Goal: Task Accomplishment & Management: Use online tool/utility

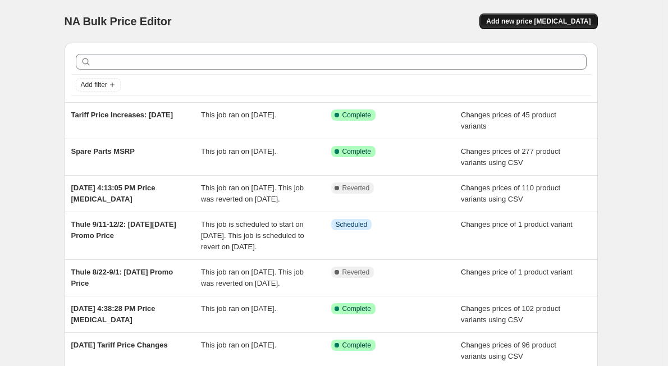
click at [584, 20] on span "Add new price [MEDICAL_DATA]" at bounding box center [538, 21] width 104 height 9
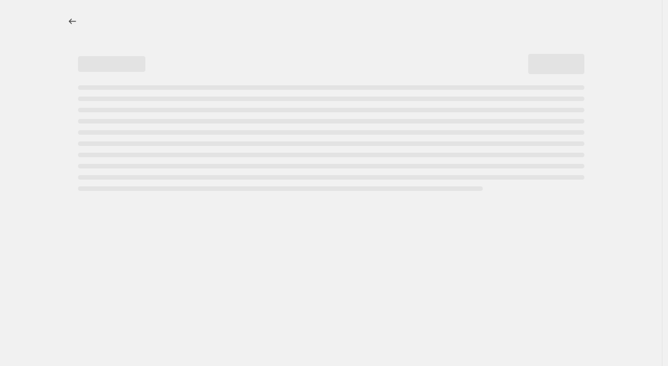
select select "percentage"
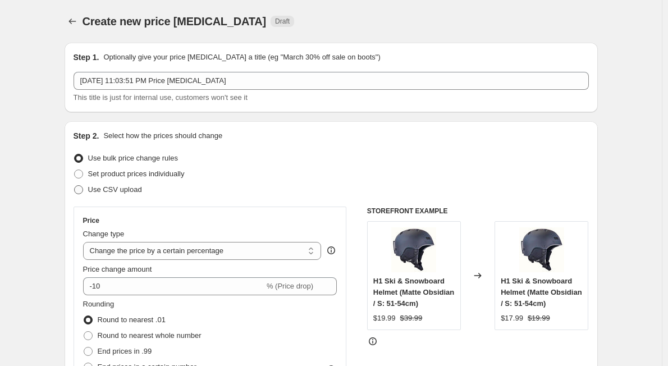
click at [131, 187] on span "Use CSV upload" at bounding box center [115, 189] width 54 height 8
click at [75, 186] on input "Use CSV upload" at bounding box center [74, 185] width 1 height 1
radio input "true"
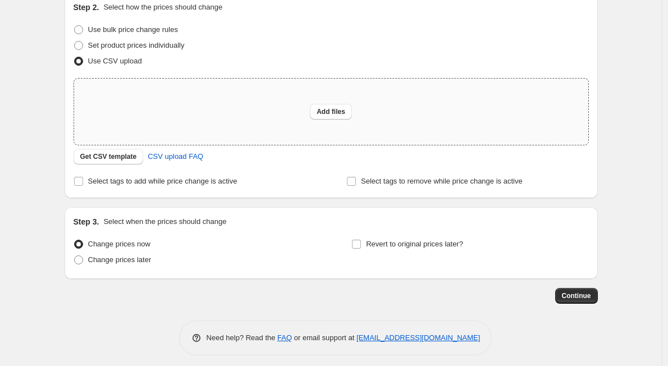
scroll to position [135, 0]
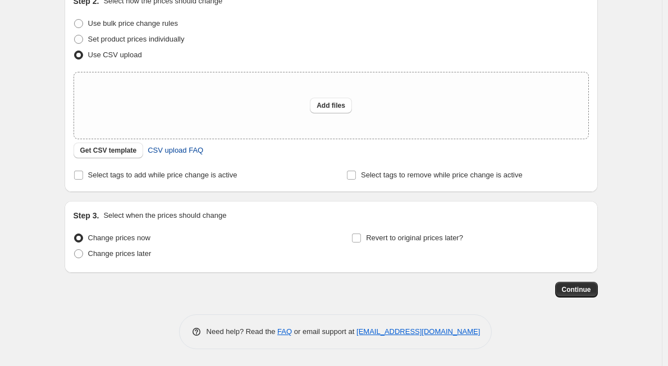
click at [183, 153] on span "CSV upload FAQ" at bounding box center [176, 150] width 56 height 11
click at [124, 157] on button "Get CSV template" at bounding box center [109, 151] width 70 height 16
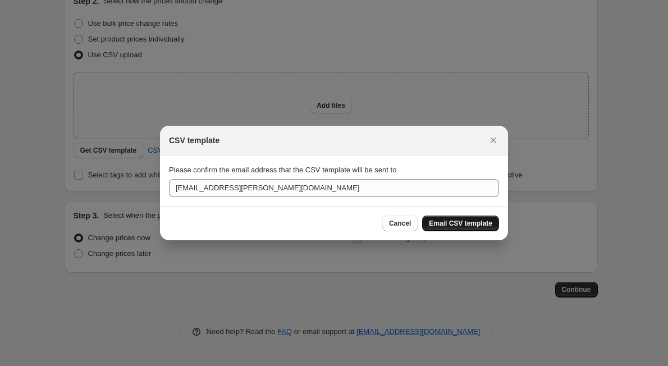
click at [448, 226] on span "Email CSV template" at bounding box center [460, 223] width 63 height 9
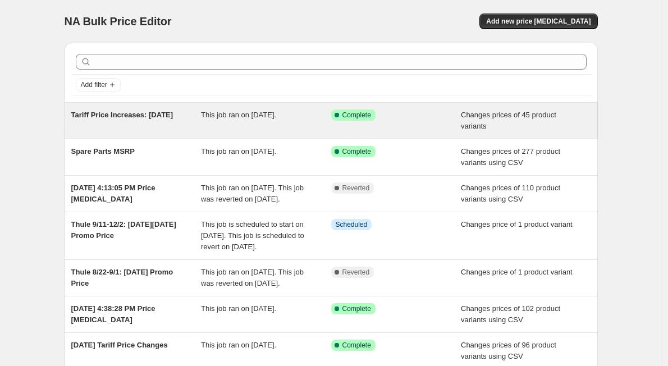
drag, startPoint x: 189, startPoint y: 116, endPoint x: 76, endPoint y: 118, distance: 113.5
click at [76, 118] on div "Tariff Price Increases: [DATE]" at bounding box center [136, 121] width 130 height 22
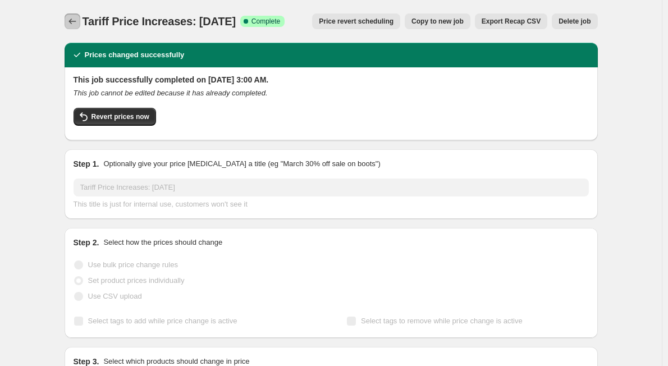
click at [74, 19] on icon "Price change jobs" at bounding box center [72, 21] width 11 height 11
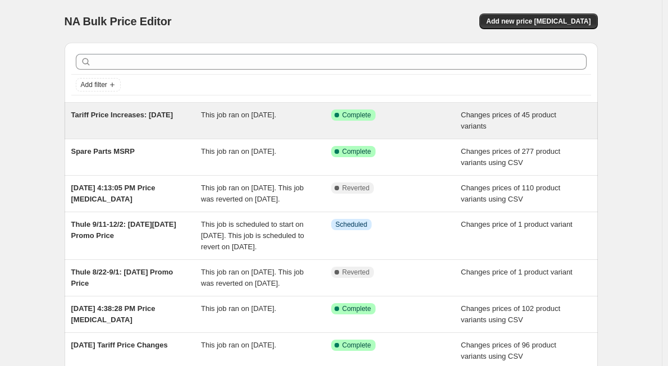
drag, startPoint x: 184, startPoint y: 121, endPoint x: 67, endPoint y: 119, distance: 116.3
click at [67, 119] on div "Tariff Price Increases: [DATE] This job ran on [DATE]. Success Complete Complet…" at bounding box center [332, 121] width 534 height 36
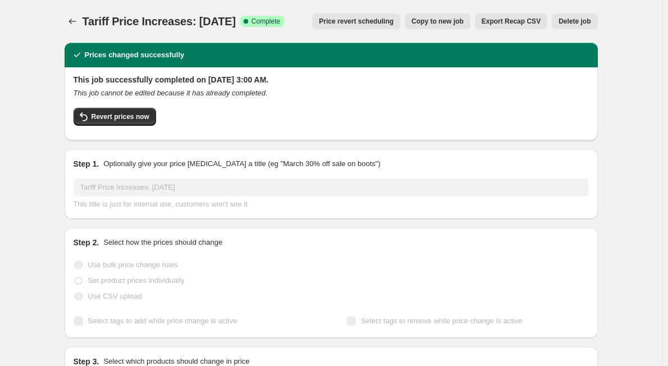
click at [179, 28] on span "Tariff Price Increases: [DATE]" at bounding box center [159, 21] width 153 height 12
copy span "Tariff Price Increases: [DATE]"
click at [72, 22] on icon "Price change jobs" at bounding box center [72, 22] width 7 height 6
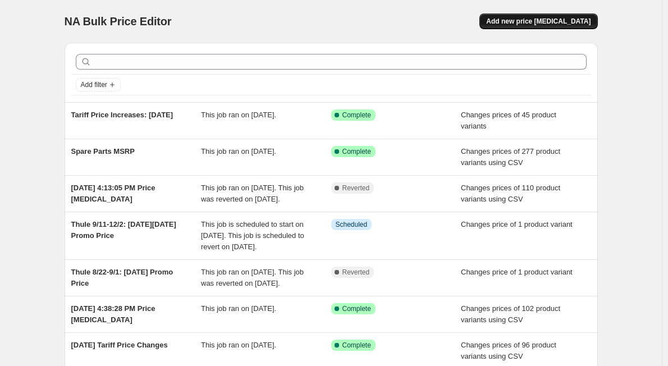
click at [572, 19] on span "Add new price [MEDICAL_DATA]" at bounding box center [538, 21] width 104 height 9
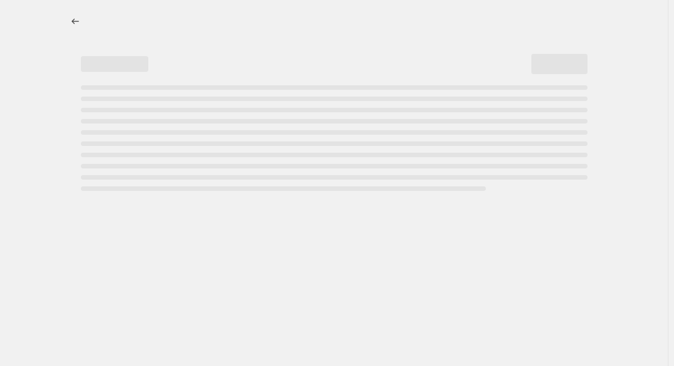
select select "percentage"
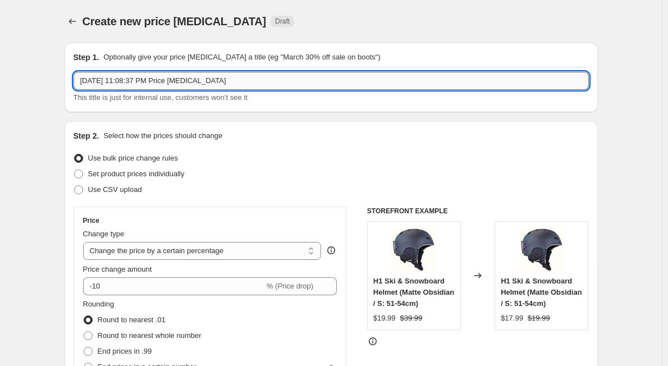
click at [143, 84] on input "[DATE] 11:08:37 PM Price [MEDICAL_DATA]" at bounding box center [332, 81] width 516 height 18
paste input "Tariff Price Increases: [DATE]"
type input "Tariff Price Increases: [DATE]"
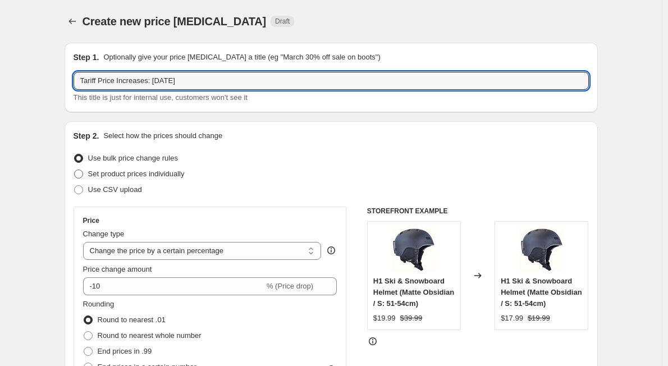
click at [121, 178] on span "Set product prices individually" at bounding box center [136, 174] width 97 height 8
click at [75, 170] on input "Set product prices individually" at bounding box center [74, 170] width 1 height 1
radio input "true"
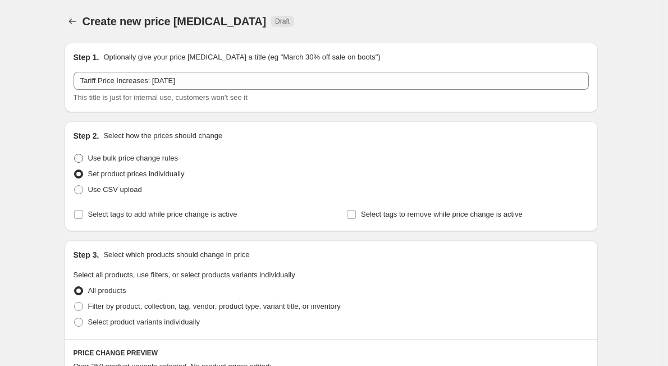
click at [94, 155] on span "Use bulk price change rules" at bounding box center [133, 158] width 90 height 8
click at [75, 154] on input "Use bulk price change rules" at bounding box center [74, 154] width 1 height 1
radio input "true"
select select "percentage"
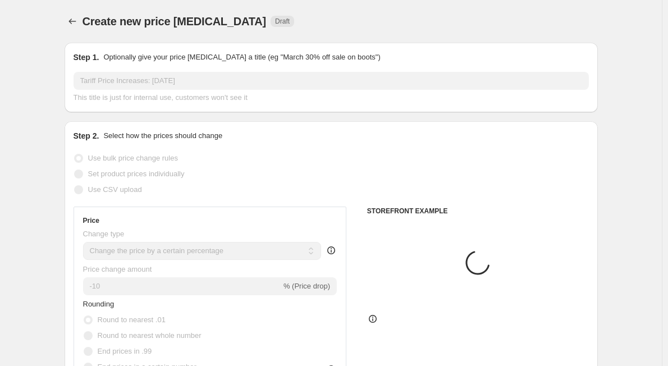
click at [84, 190] on span at bounding box center [79, 190] width 10 height 10
click at [75, 186] on input "Use CSV upload" at bounding box center [74, 185] width 1 height 1
radio input "true"
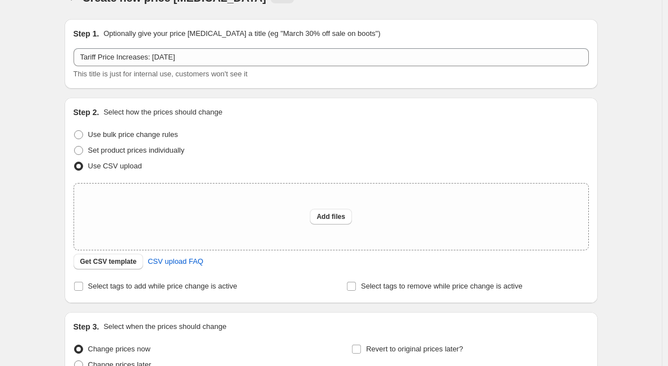
scroll to position [112, 0]
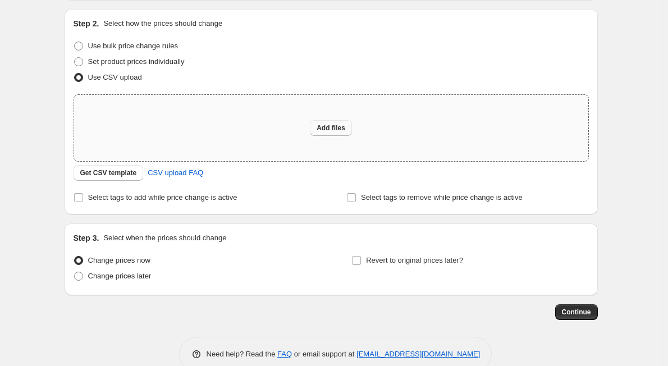
click at [333, 131] on span "Add files" at bounding box center [331, 128] width 29 height 9
type input "C:\fakepath\9.16. Tarrif Prices Shopify D2C Price Upload.csv"
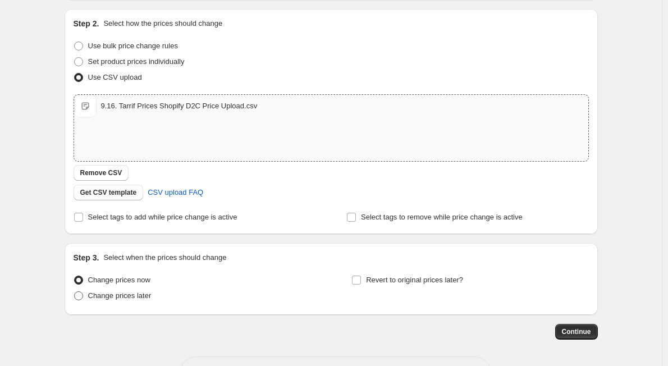
click at [135, 299] on span "Change prices later" at bounding box center [119, 296] width 63 height 8
click at [75, 292] on input "Change prices later" at bounding box center [74, 292] width 1 height 1
radio input "true"
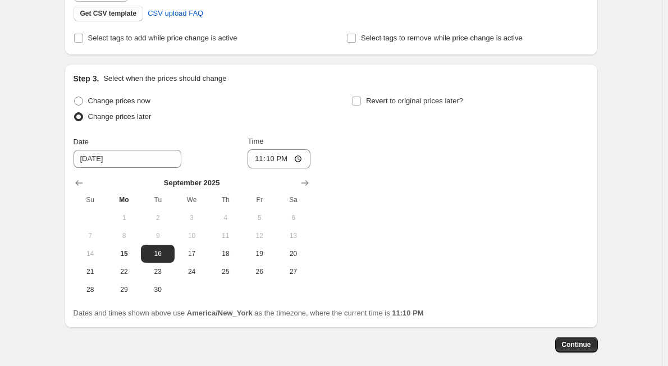
scroll to position [337, 0]
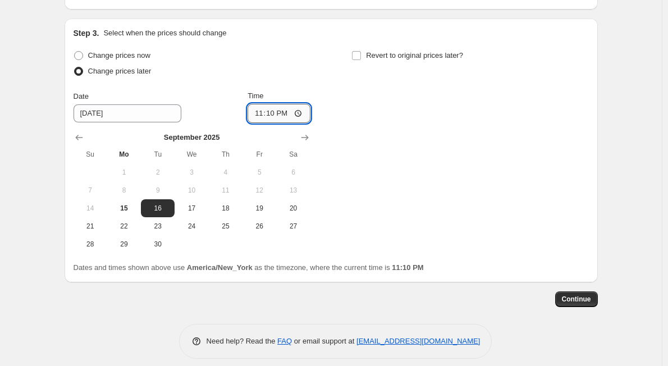
click at [258, 119] on input "23:10" at bounding box center [279, 113] width 63 height 19
click at [161, 213] on button "16" at bounding box center [158, 208] width 34 height 18
click at [266, 107] on input "23:10" at bounding box center [279, 113] width 63 height 19
click at [292, 110] on input "15:00" at bounding box center [279, 113] width 63 height 19
click at [284, 120] on input "15:00" at bounding box center [279, 113] width 63 height 19
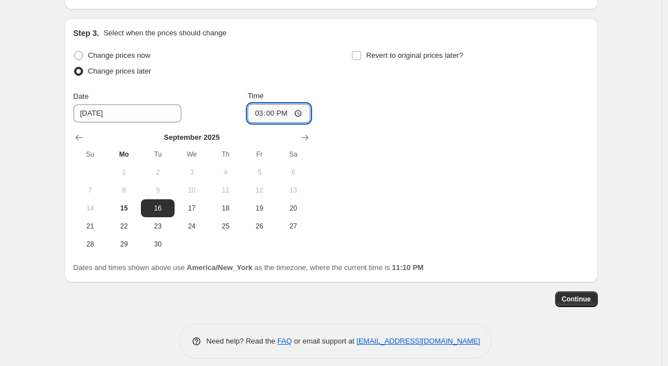
click at [285, 112] on input "15:00" at bounding box center [279, 113] width 63 height 19
type input "03:00"
click at [427, 161] on div "Change prices now Change prices later Date [DATE] Time 03:00 [DATE] Su Mo Tu We…" at bounding box center [332, 151] width 516 height 206
click at [569, 302] on span "Continue" at bounding box center [576, 299] width 29 height 9
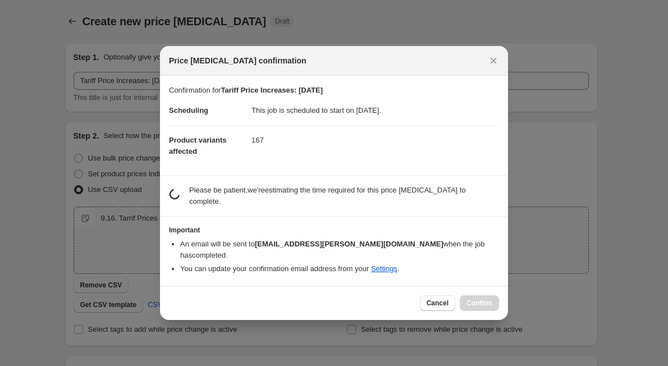
scroll to position [0, 0]
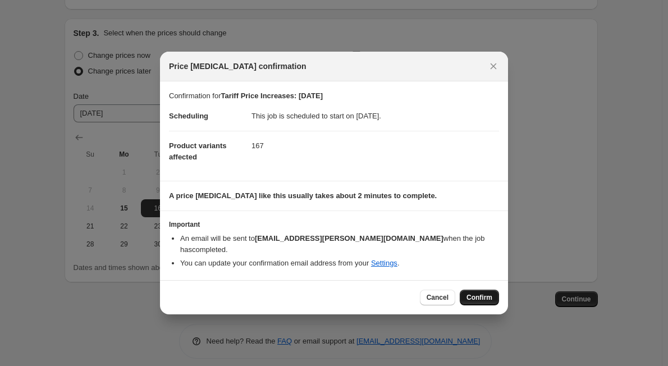
click at [486, 294] on span "Confirm" at bounding box center [480, 297] width 26 height 9
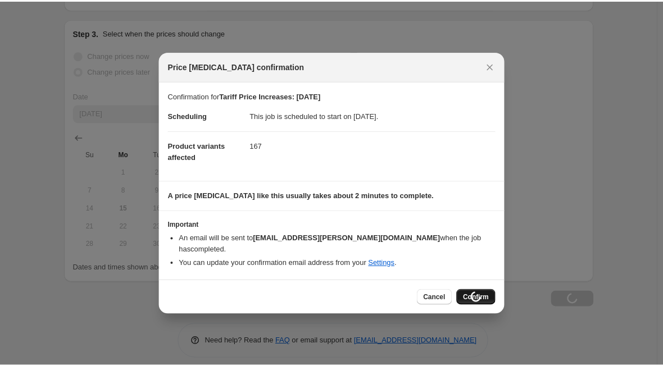
scroll to position [337, 0]
